Goal: Information Seeking & Learning: Learn about a topic

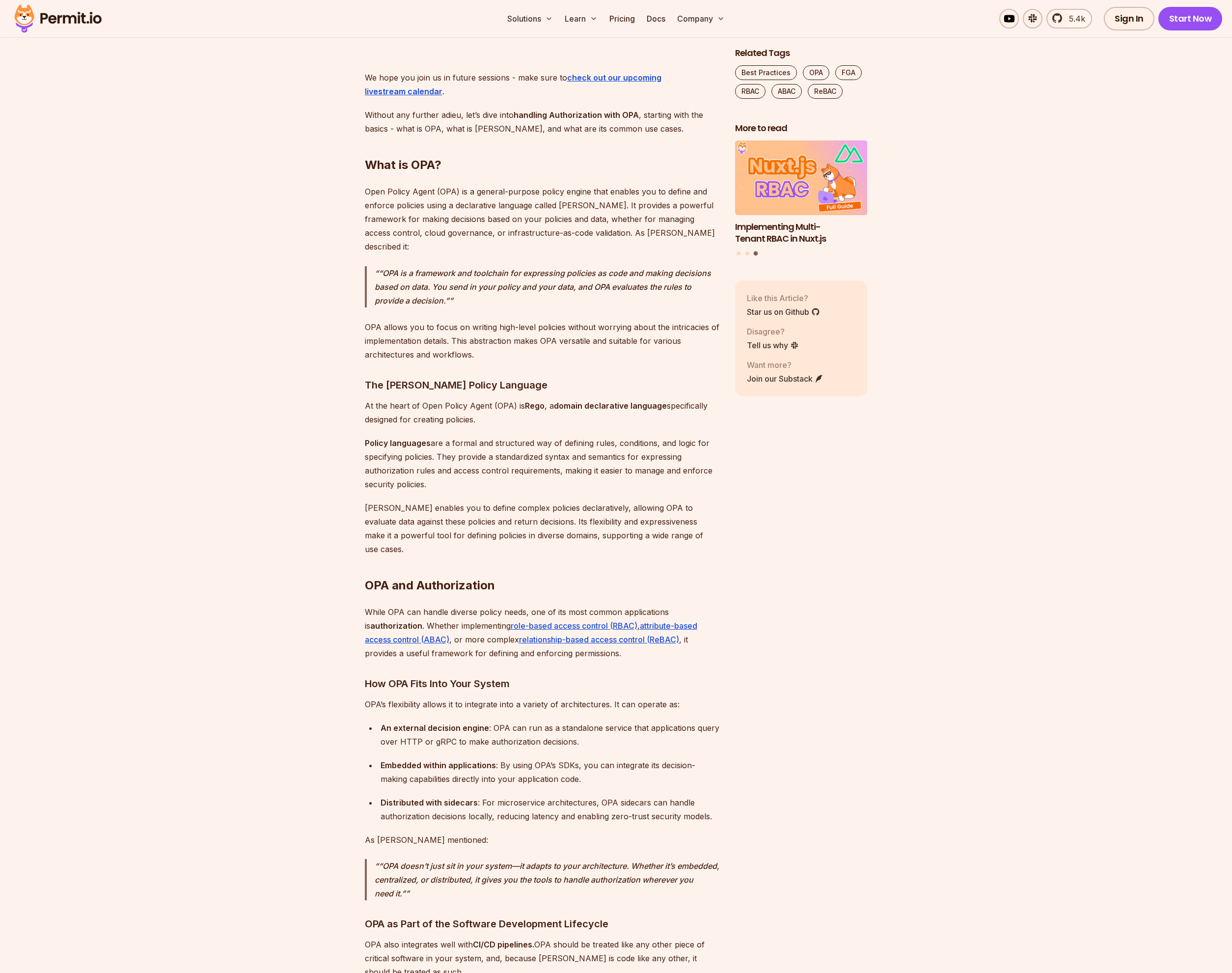
scroll to position [1304, 0]
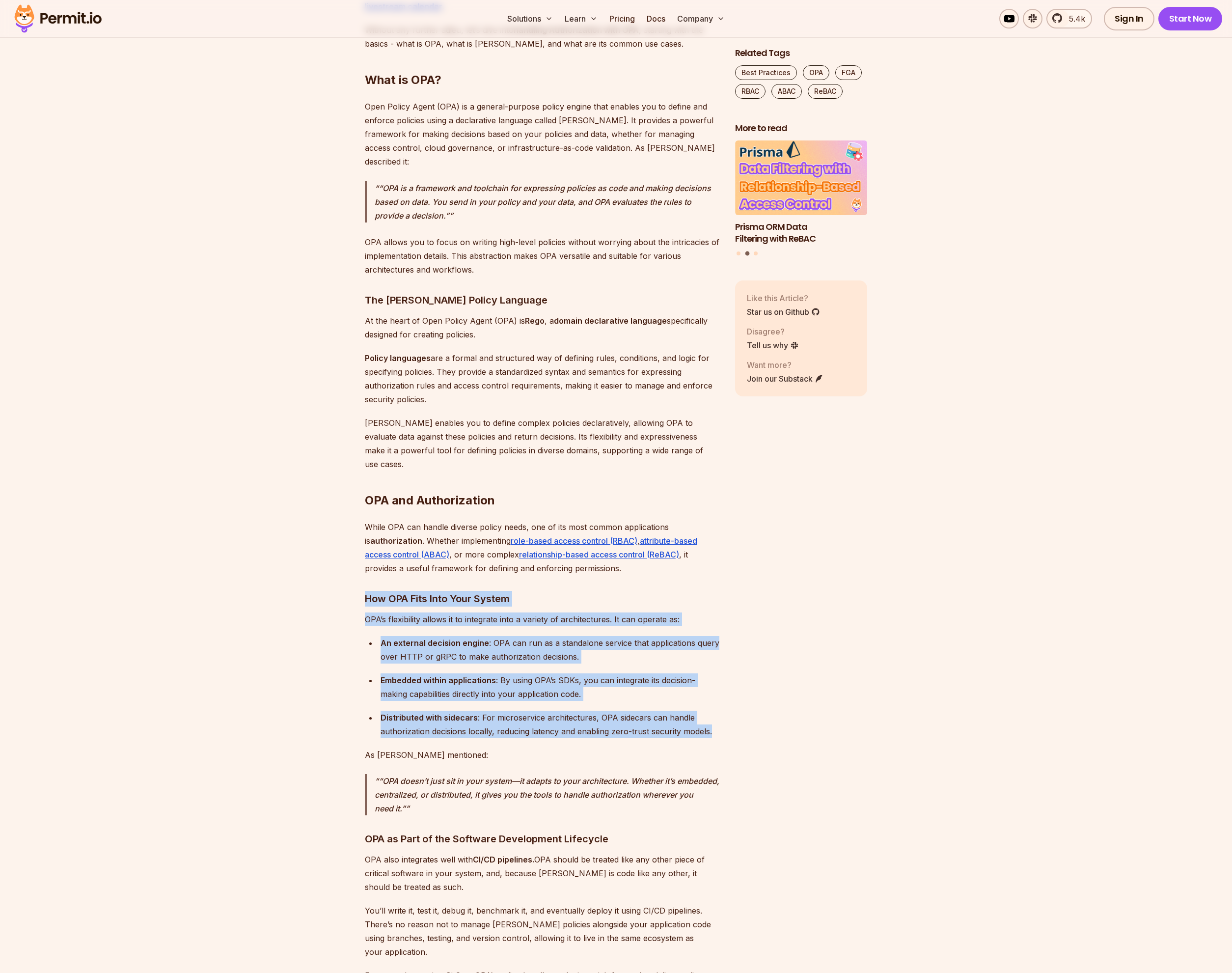
drag, startPoint x: 714, startPoint y: 704, endPoint x: 361, endPoint y: 572, distance: 376.9
copy div "How OPA Fits Into Your System OPA’s flexibility allows it to integrate into a v…"
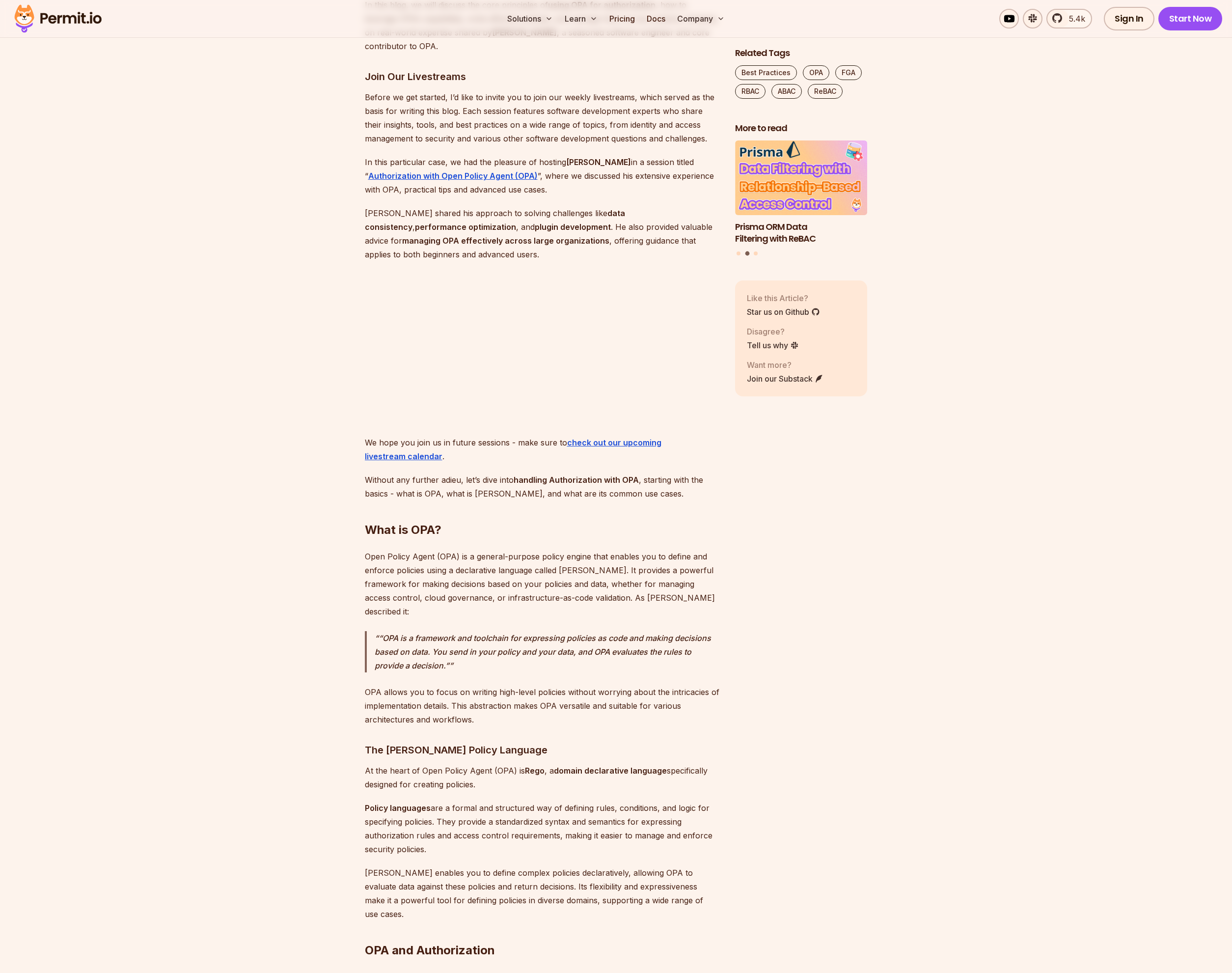
scroll to position [905, 0]
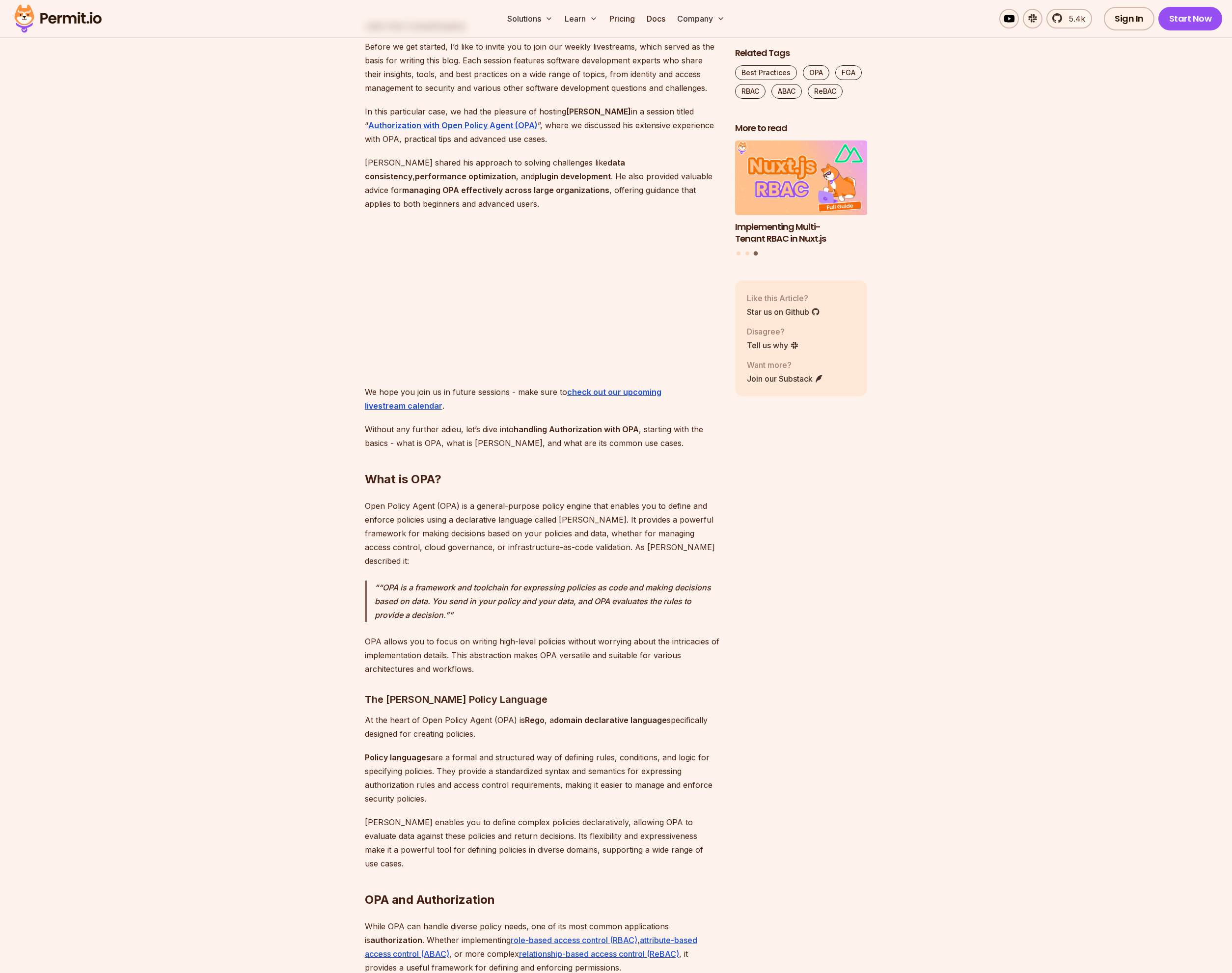
click at [538, 430] on strong "handling Authorization with OPA" at bounding box center [576, 429] width 125 height 10
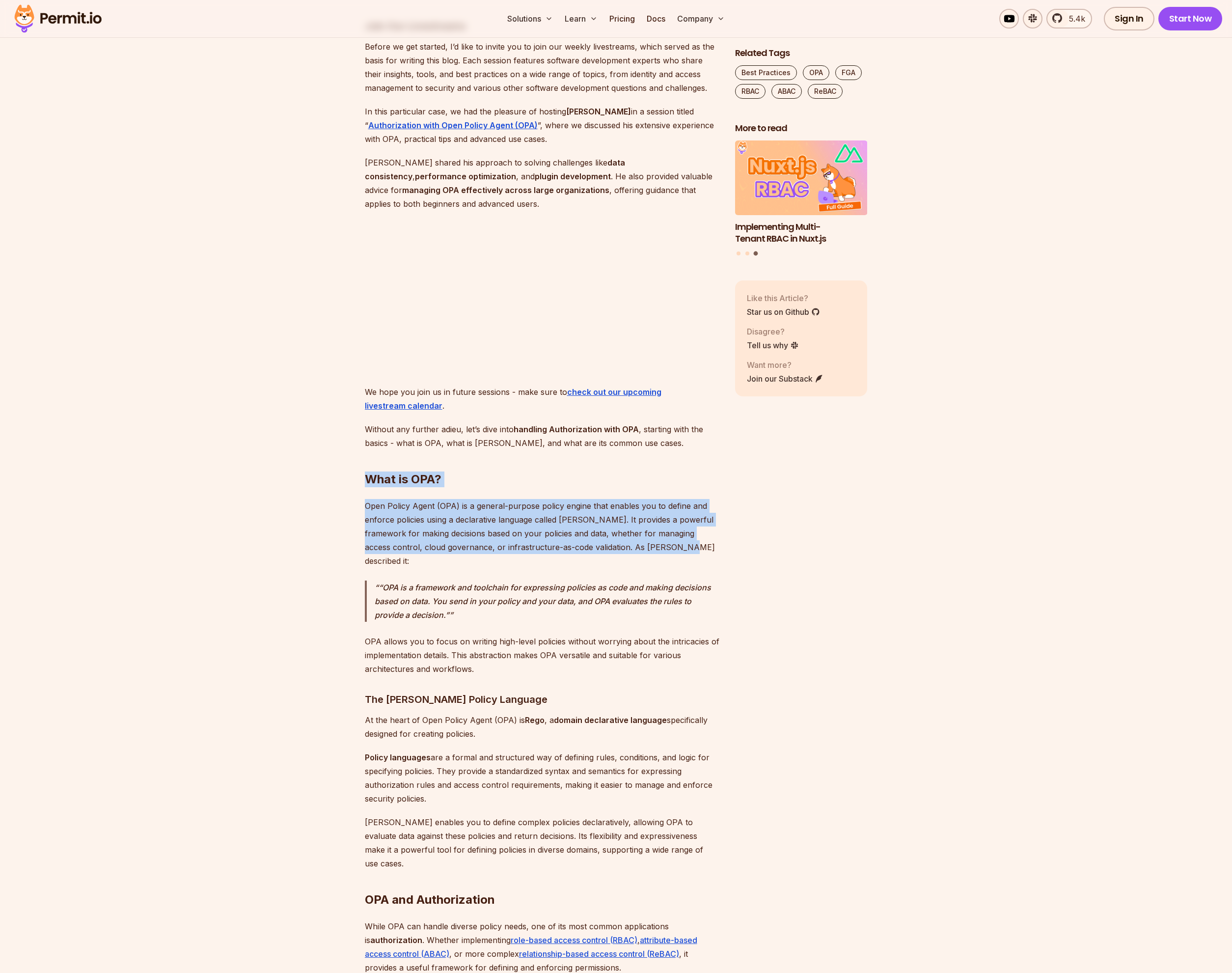
drag, startPoint x: 366, startPoint y: 478, endPoint x: 647, endPoint y: 553, distance: 290.8
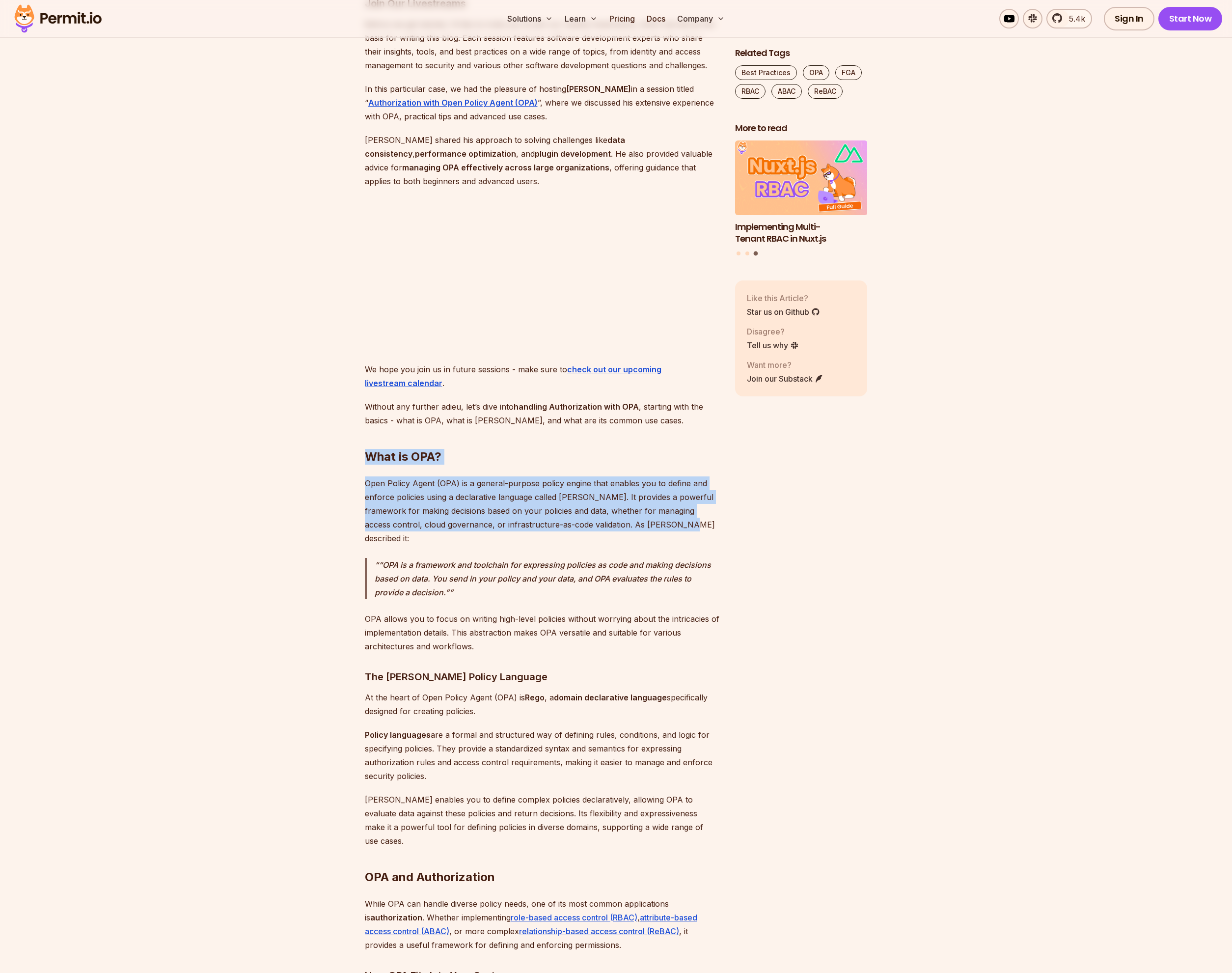
scroll to position [1014, 0]
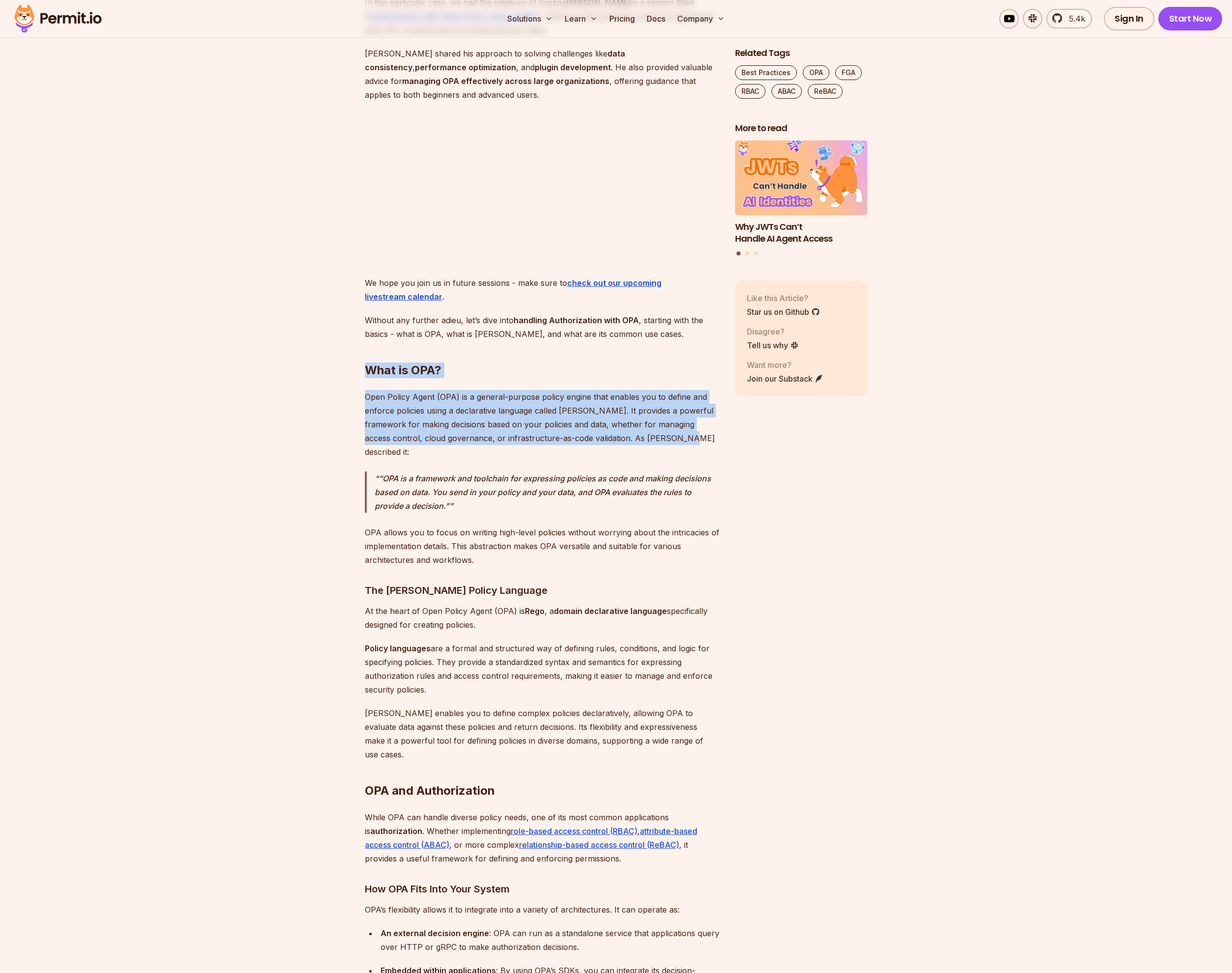
click at [587, 440] on p "Open Policy Agent (OPA) is a general-purpose policy engine that enables you to …" at bounding box center [542, 424] width 354 height 69
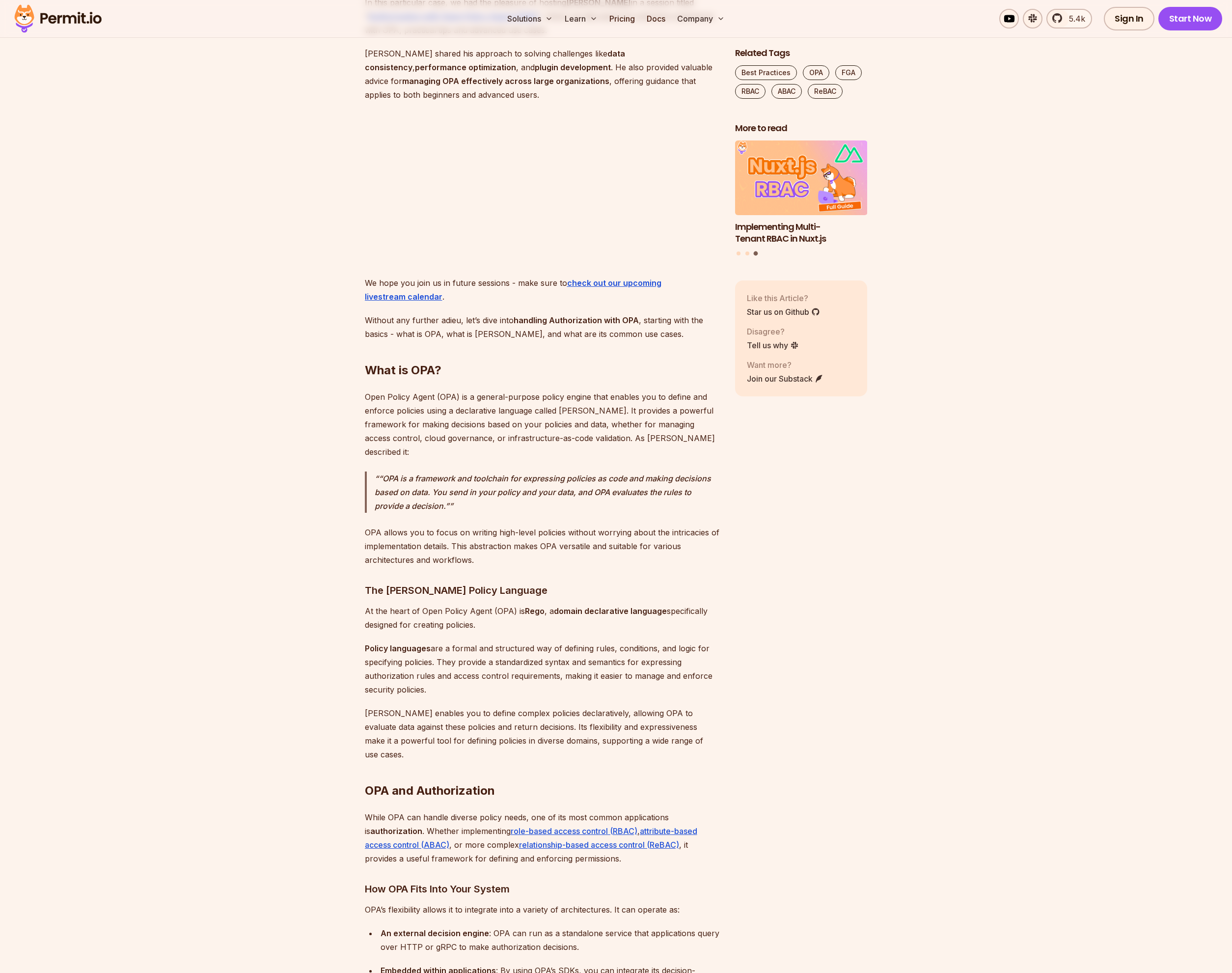
click at [366, 643] on strong "Policy languages" at bounding box center [398, 648] width 66 height 10
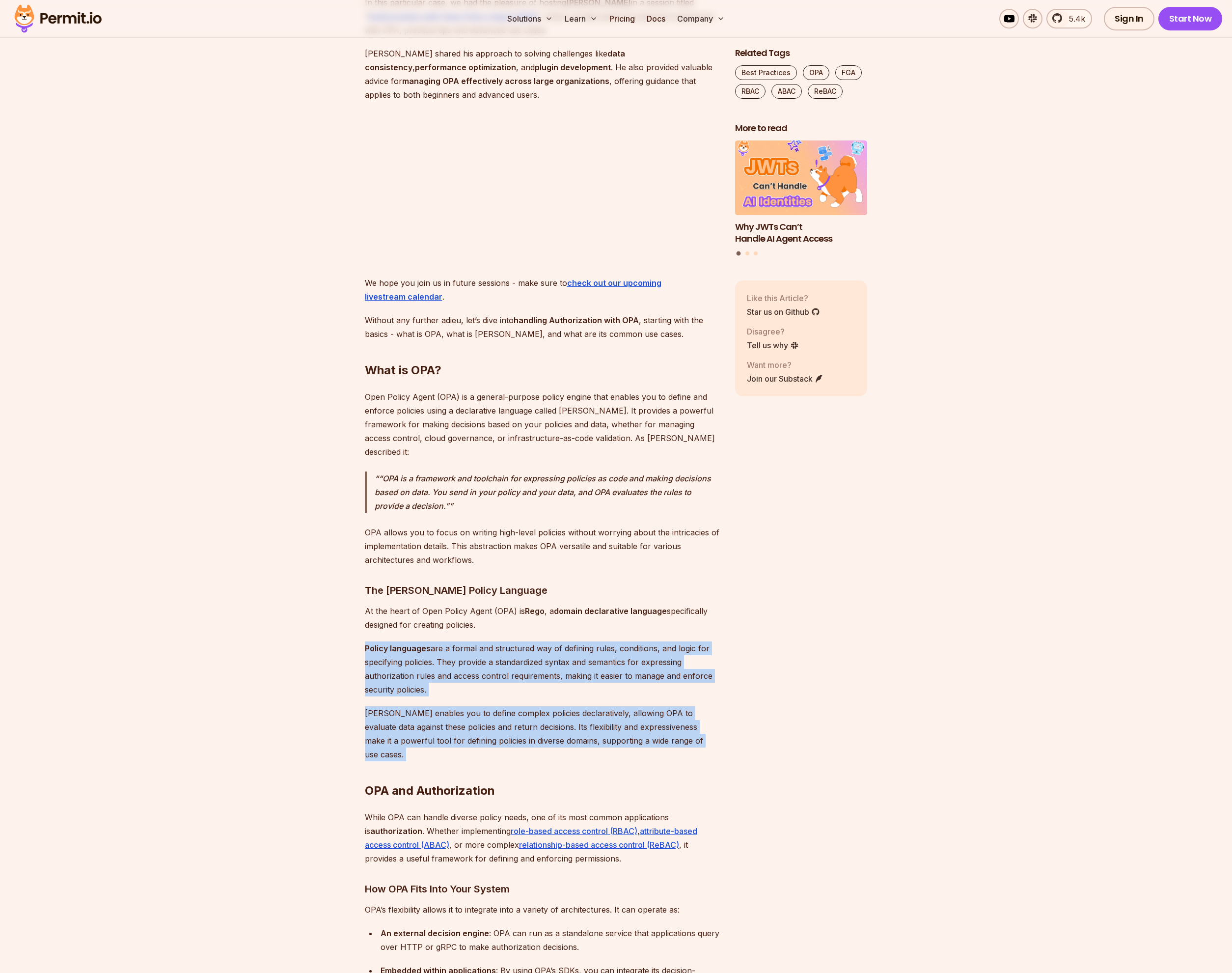
drag, startPoint x: 364, startPoint y: 633, endPoint x: 674, endPoint y: 725, distance: 323.4
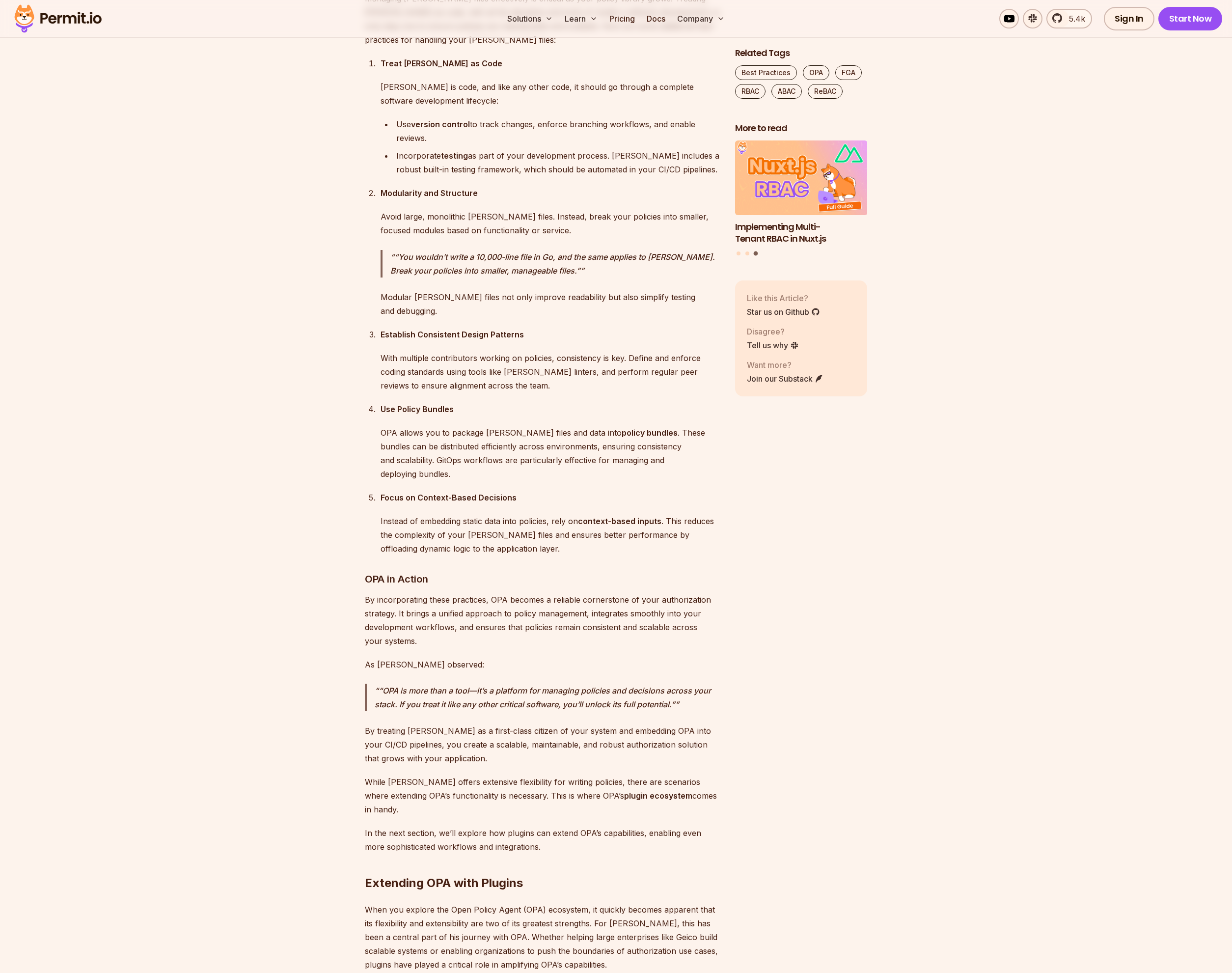
scroll to position [2504, 0]
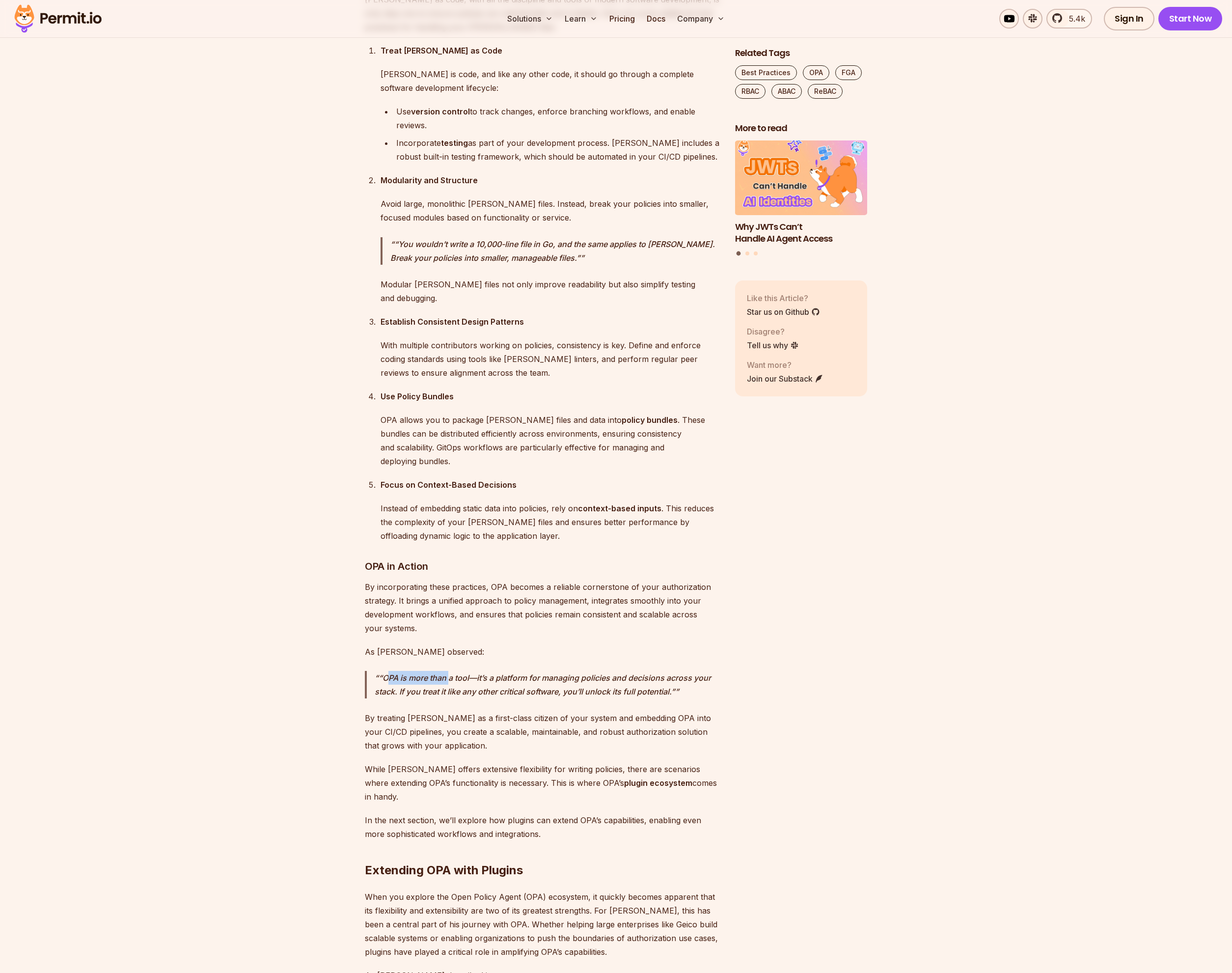
drag, startPoint x: 385, startPoint y: 608, endPoint x: 447, endPoint y: 609, distance: 62.0
click at [447, 671] on p "“OPA is more than a tool—it’s a platform for managing policies and decisions ac…" at bounding box center [547, 684] width 345 height 28
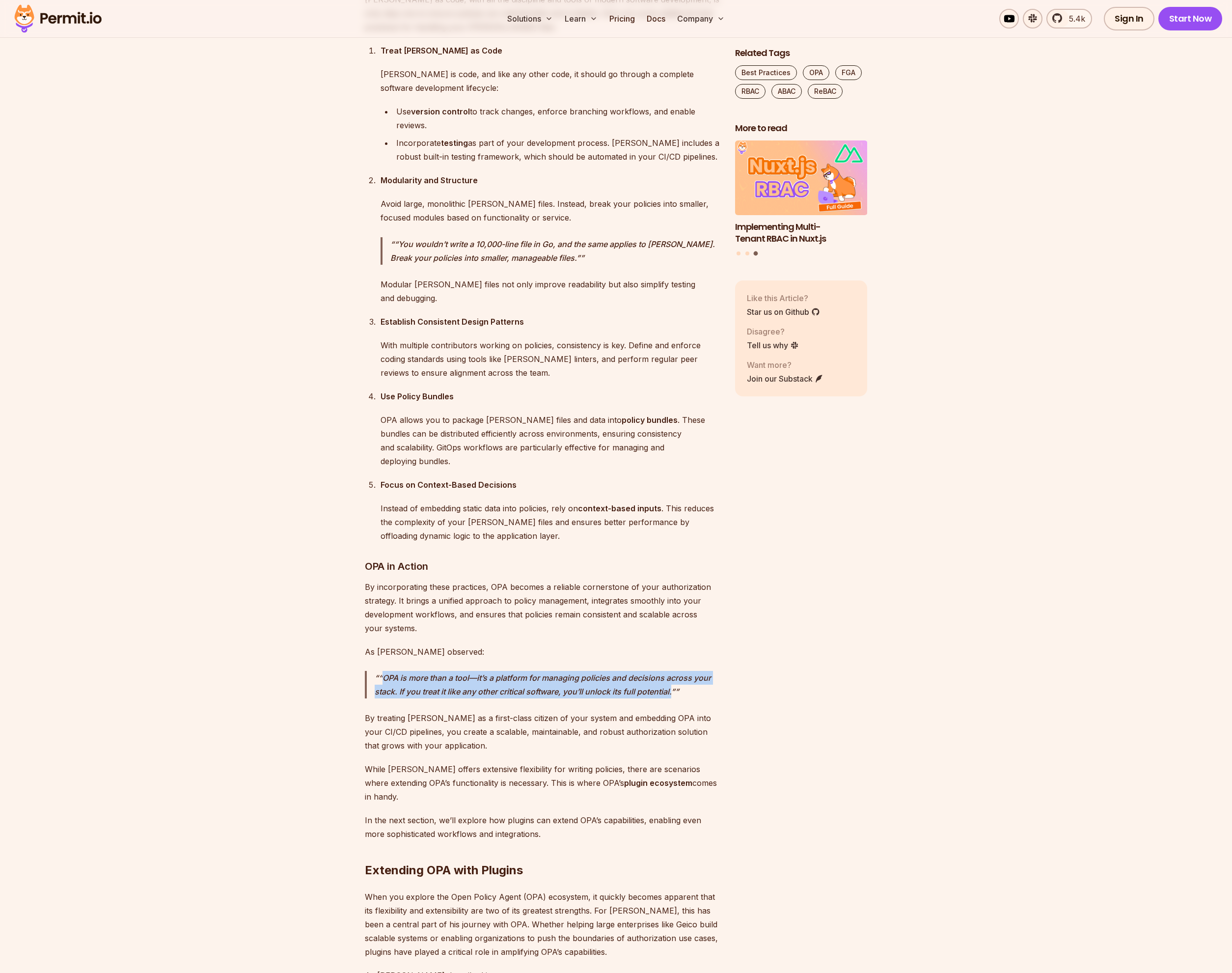
drag, startPoint x: 382, startPoint y: 611, endPoint x: 676, endPoint y: 627, distance: 294.4
click at [676, 671] on p "“OPA is more than a tool—it’s a platform for managing policies and decisions ac…" at bounding box center [547, 684] width 345 height 28
click at [654, 762] on p "While Rego offers extensive flexibility for writing policies, there are scenari…" at bounding box center [542, 783] width 354 height 41
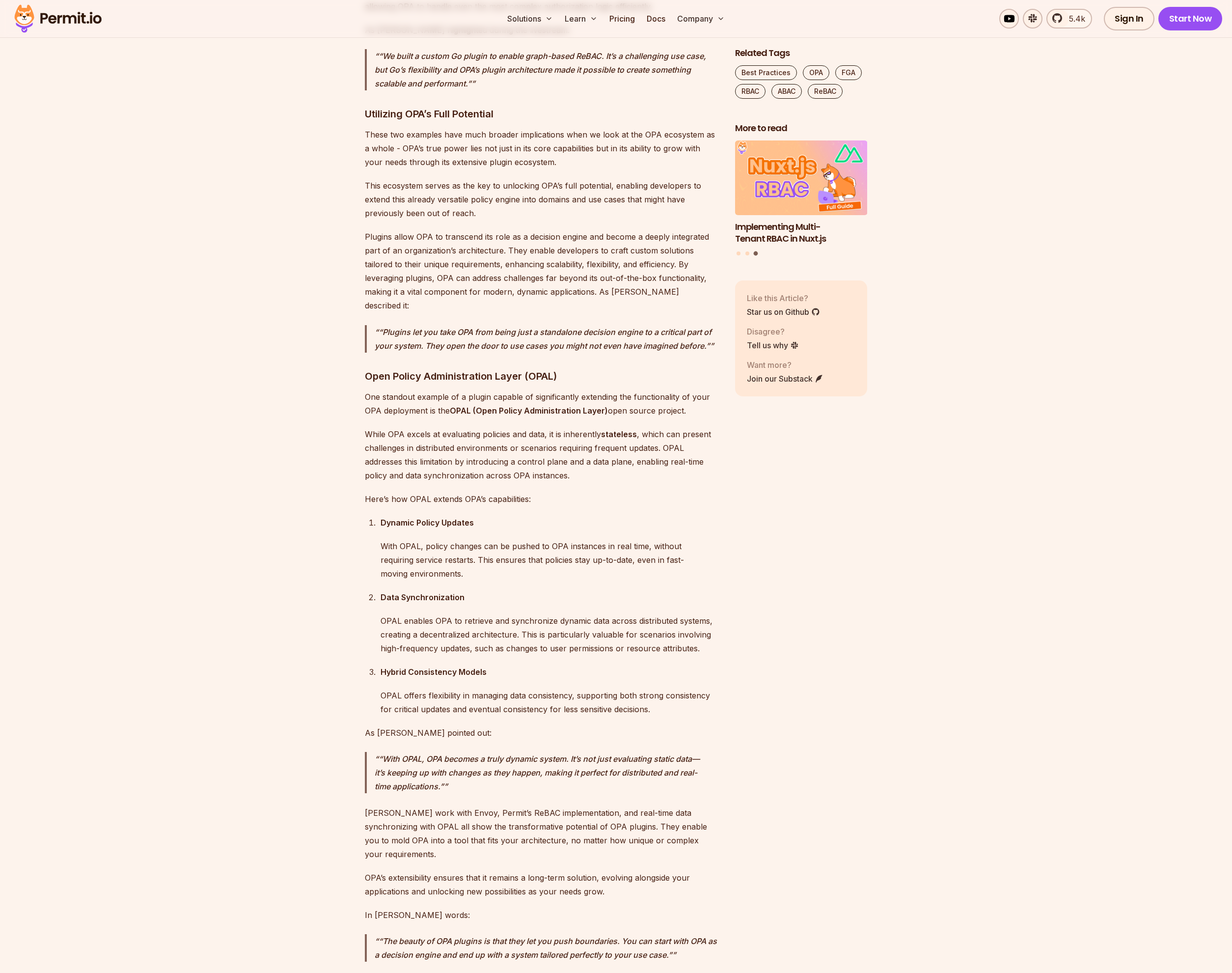
scroll to position [3729, 0]
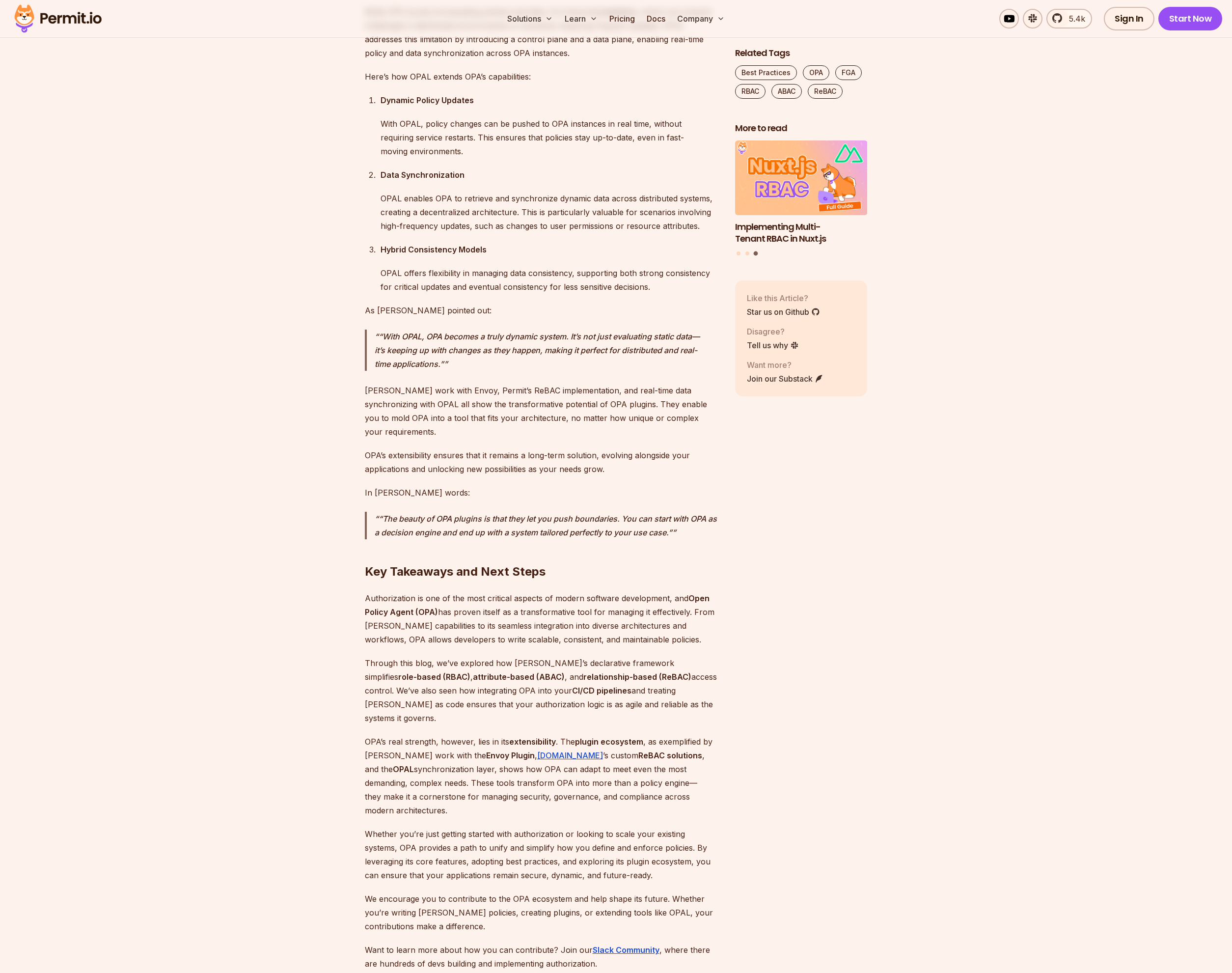
scroll to position [4455, 0]
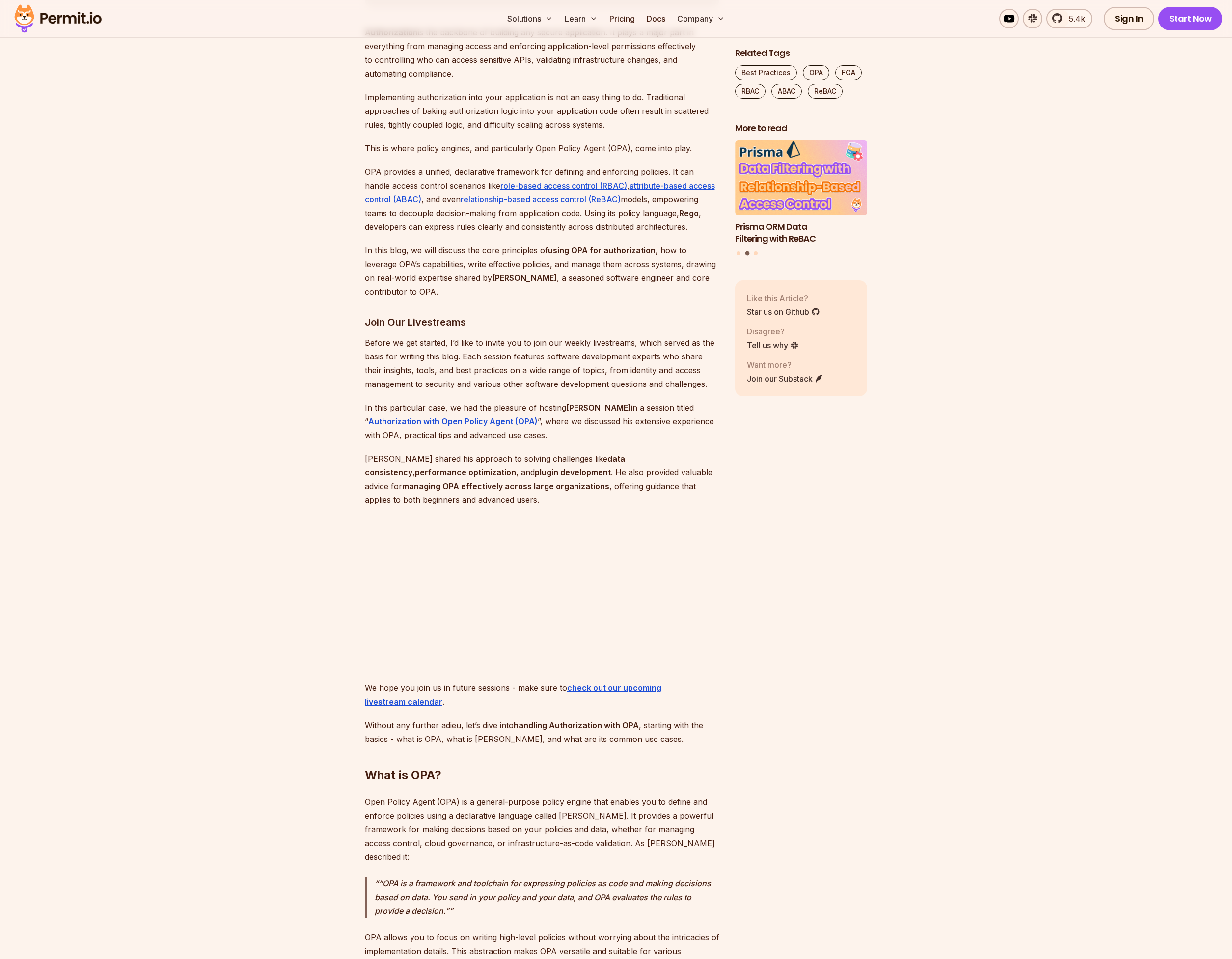
scroll to position [709, 0]
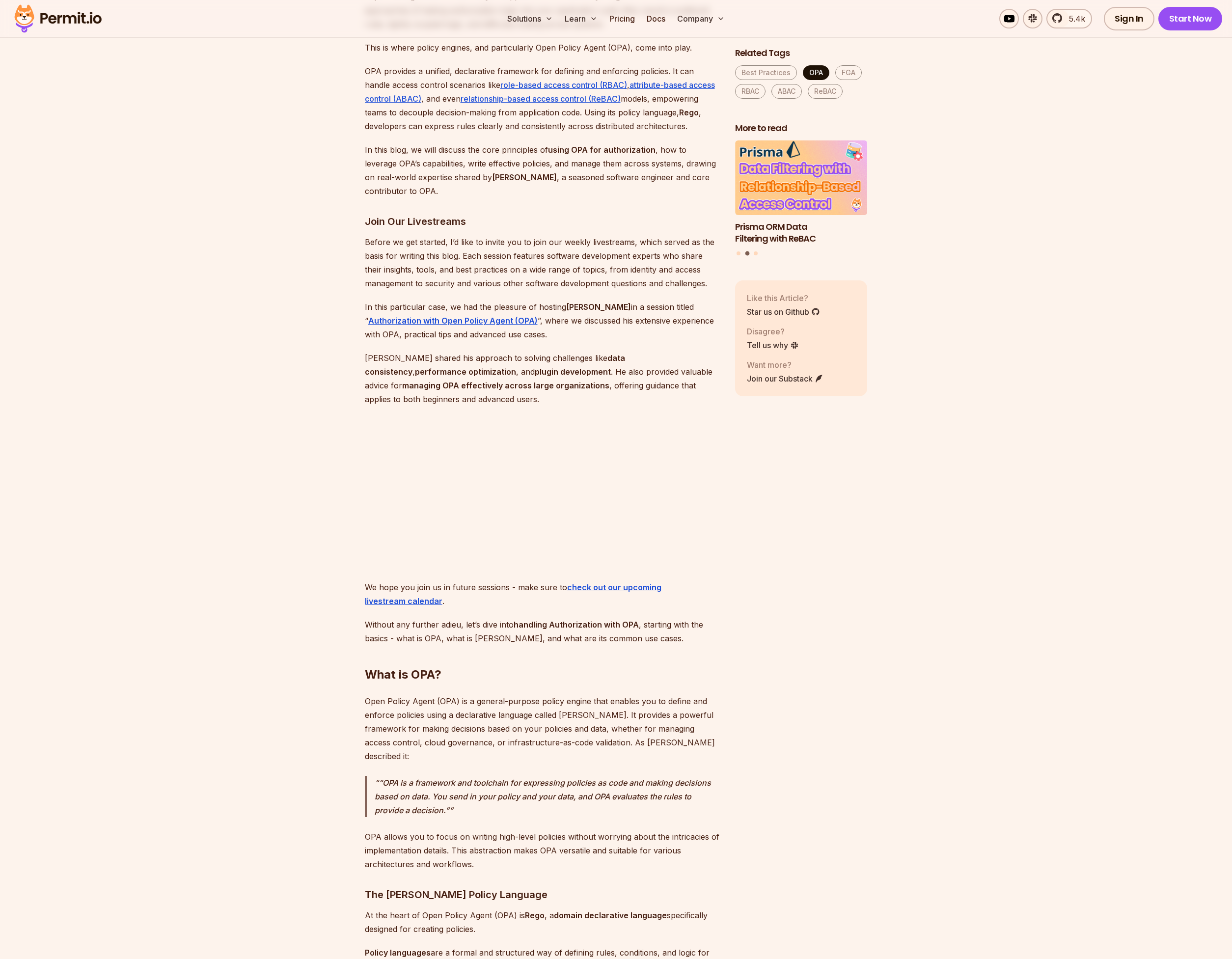
click at [815, 74] on link "OPA" at bounding box center [815, 72] width 26 height 15
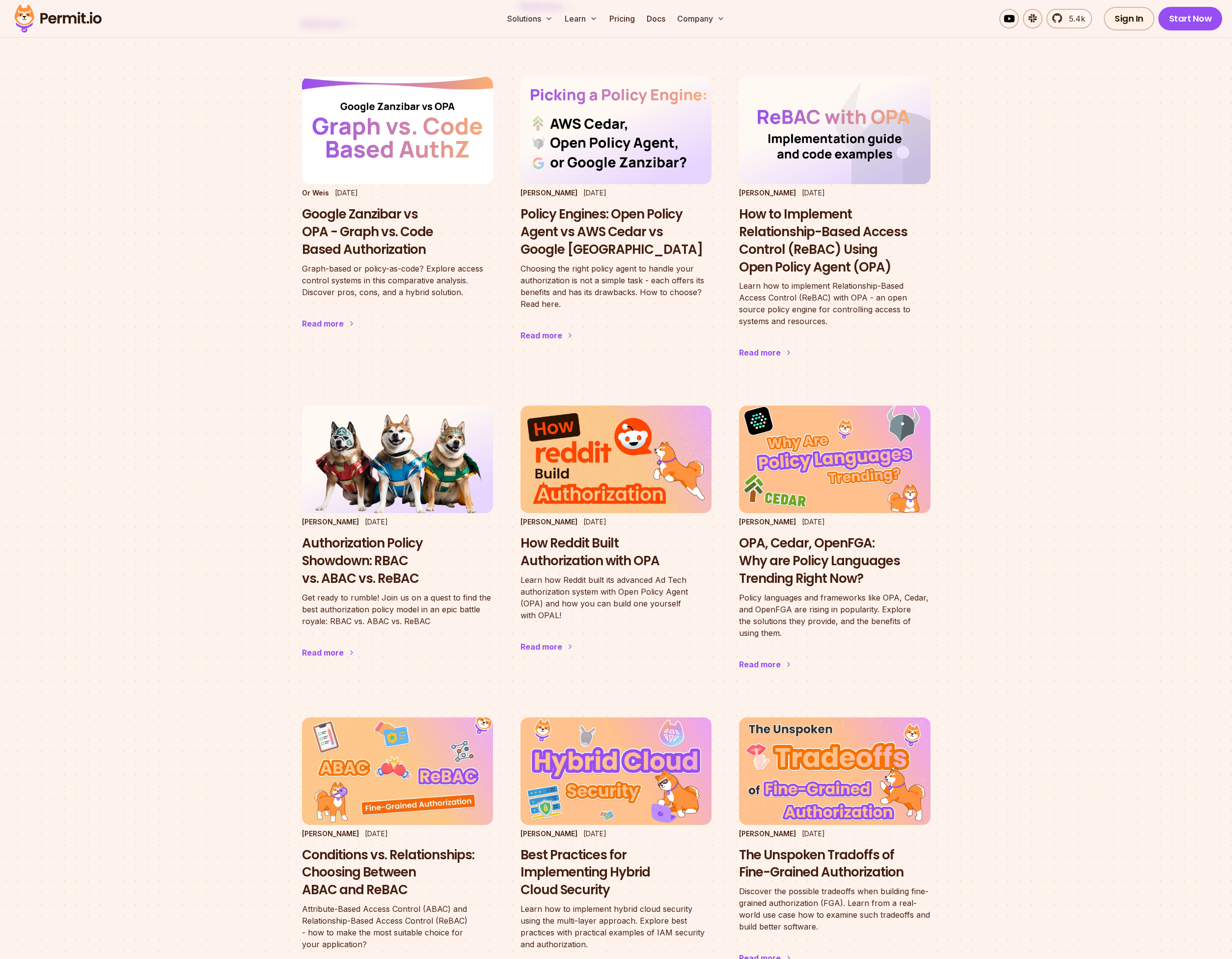
scroll to position [1170, 0]
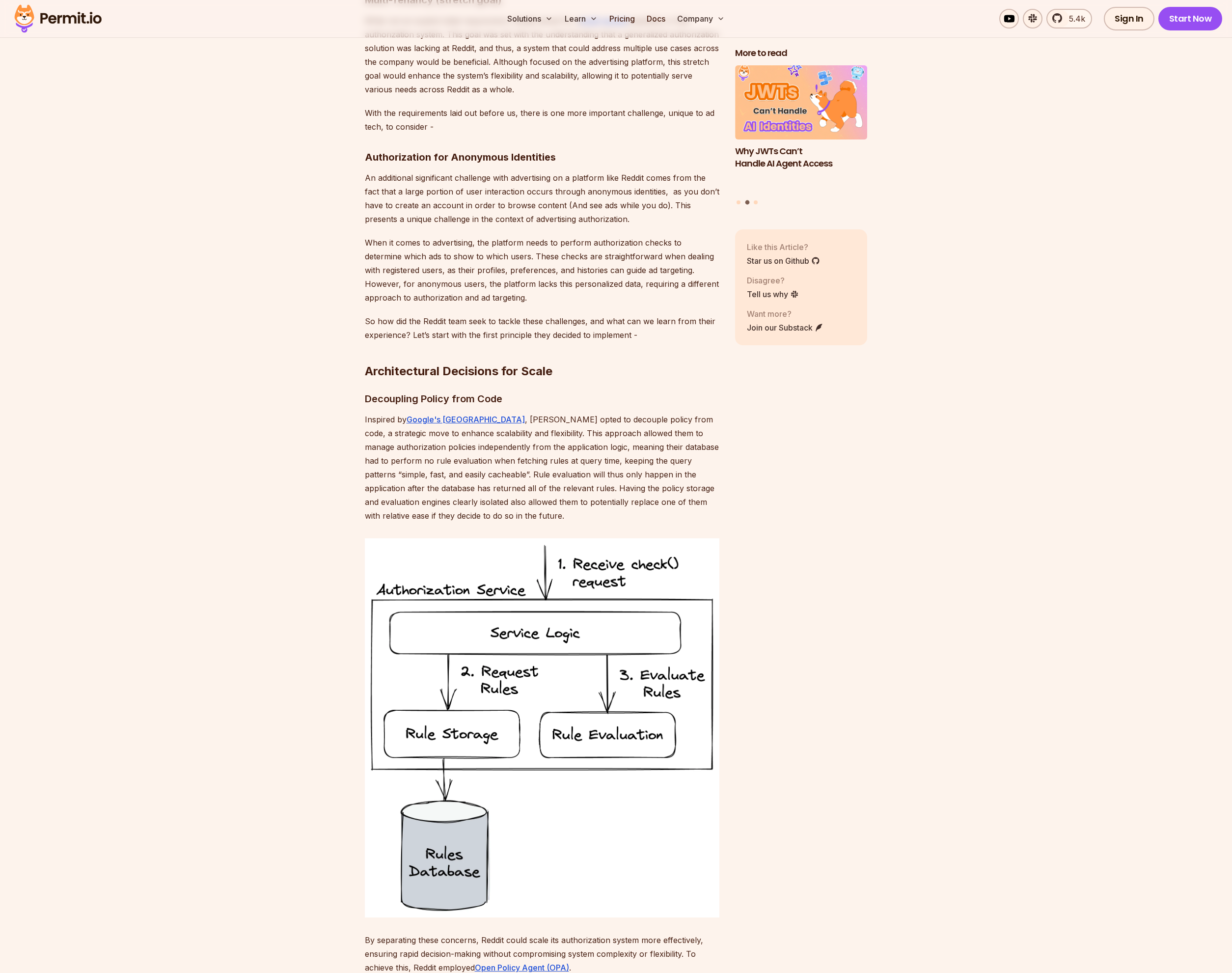
scroll to position [1833, 0]
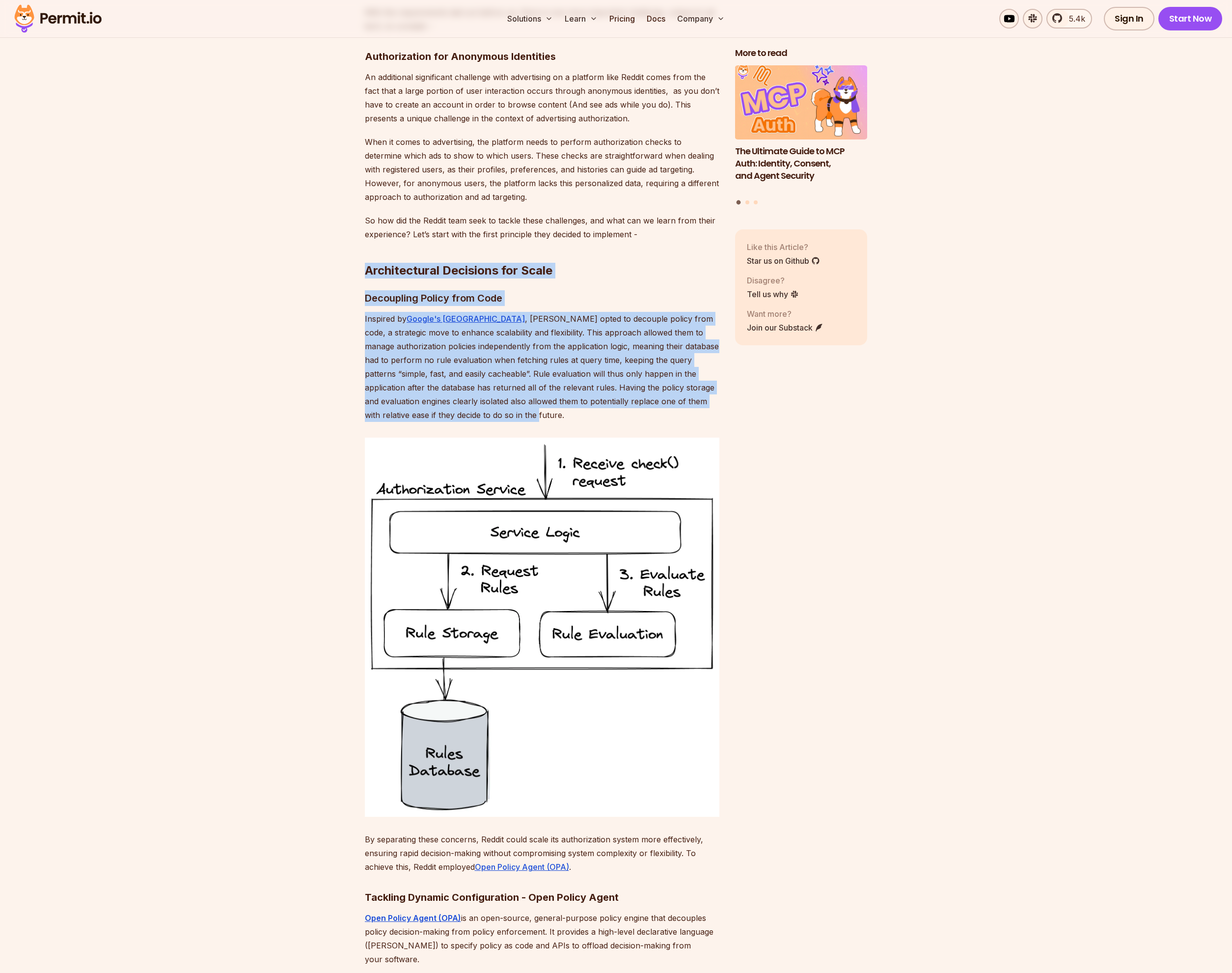
drag, startPoint x: 444, startPoint y: 397, endPoint x: 362, endPoint y: 256, distance: 163.1
click at [362, 256] on section "Table of Contents The Challenge of Scale in Applications The challenge of scale…" at bounding box center [616, 863] width 1232 height 4230
copy div "Architectural Decisions for Scale Decoupling Policy from Code Inspired by Googl…"
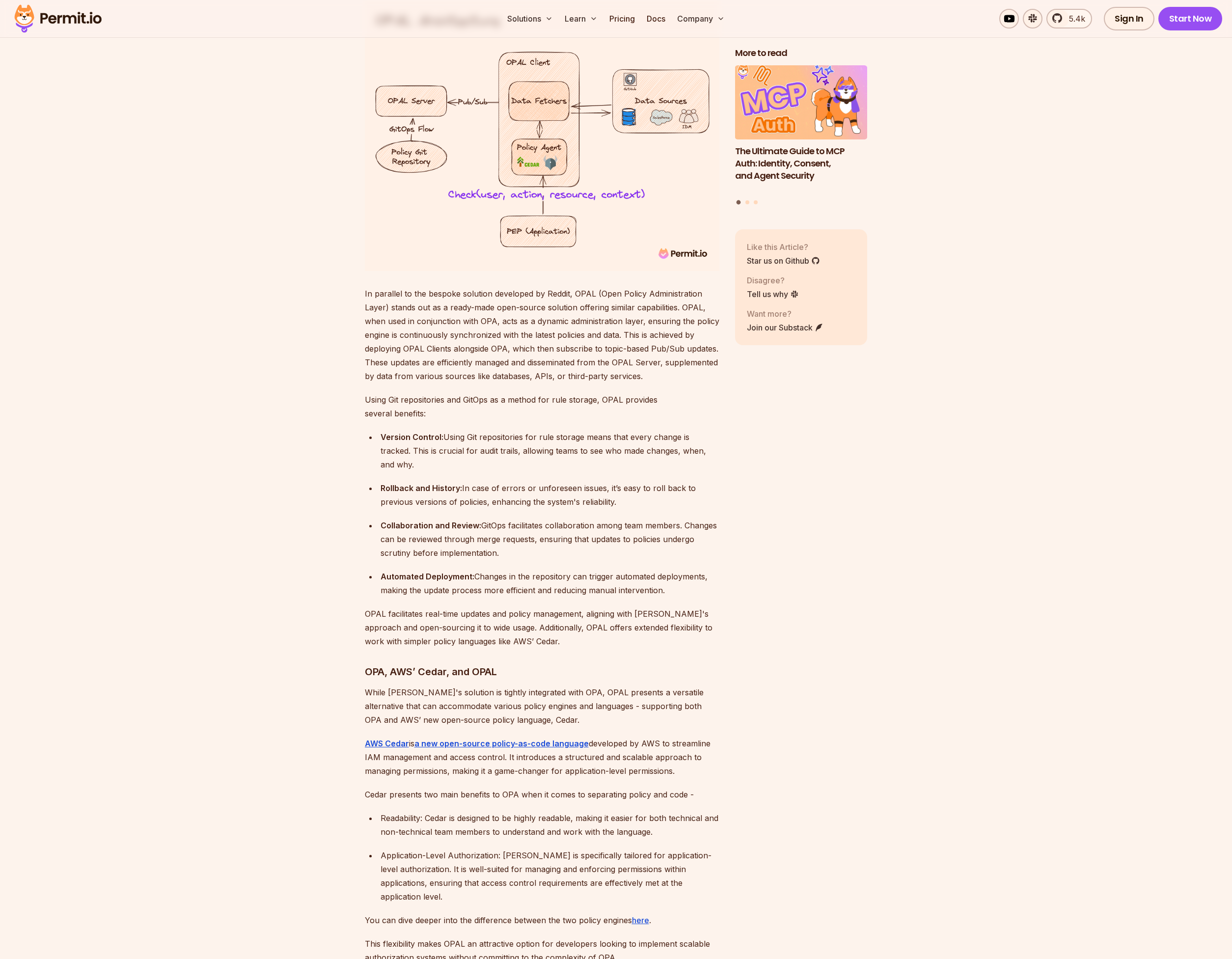
scroll to position [3254, 0]
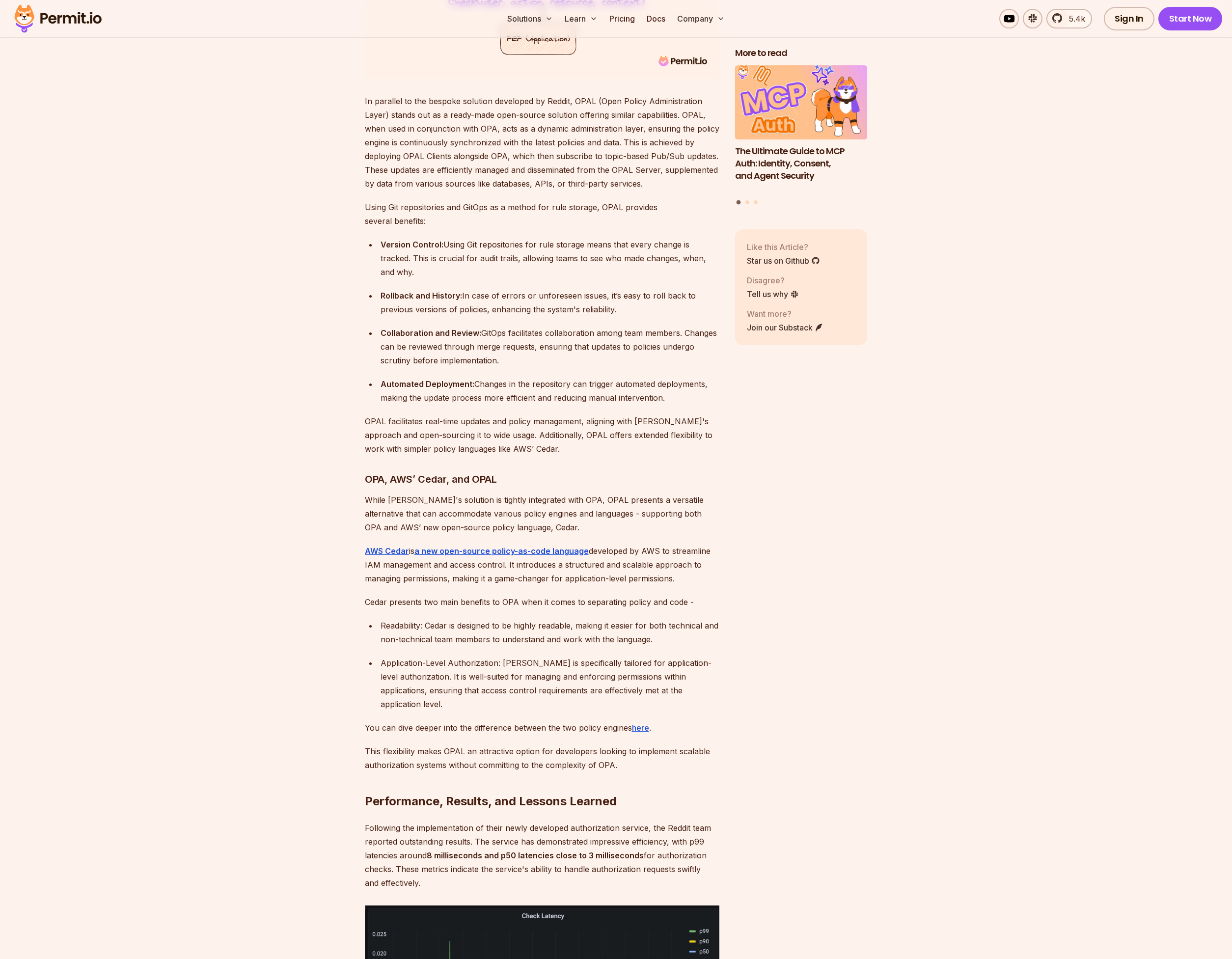
click at [507, 544] on p "AWS Cedar is a new open-source policy-as-code language developed by AWS to stre…" at bounding box center [542, 564] width 354 height 41
click at [399, 546] on strong "AWS Cedar" at bounding box center [387, 550] width 44 height 10
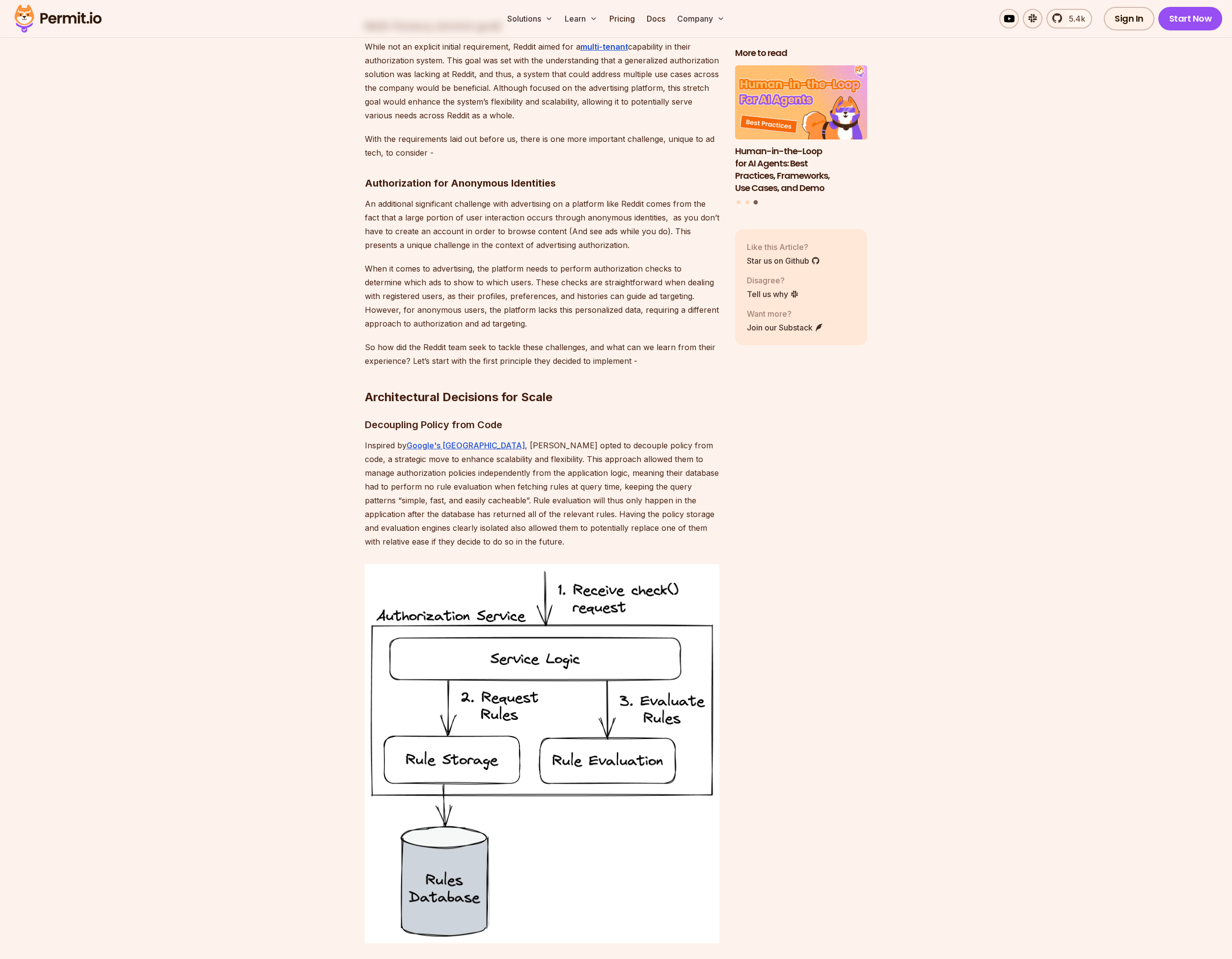
scroll to position [1890, 0]
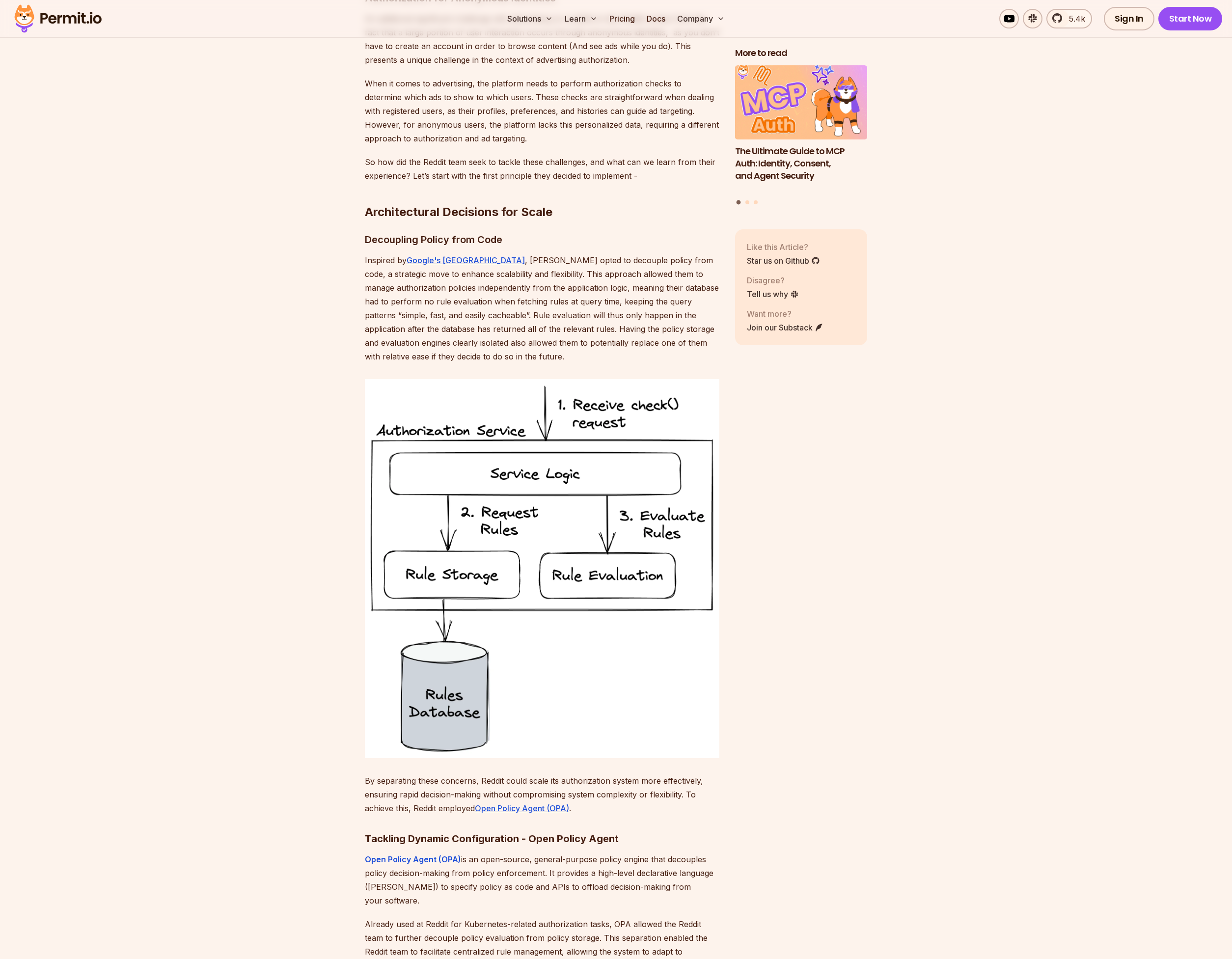
click at [809, 794] on div "More to read Why JWTs Can’t Handle AI Agent Access Human-in-the-Loop for AI Age…" at bounding box center [801, 803] width 133 height 4228
